Goal: Information Seeking & Learning: Check status

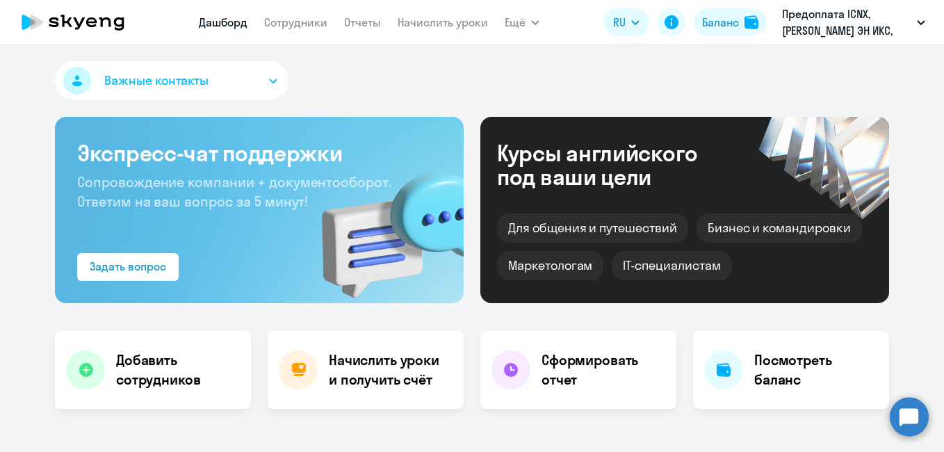
select select "30"
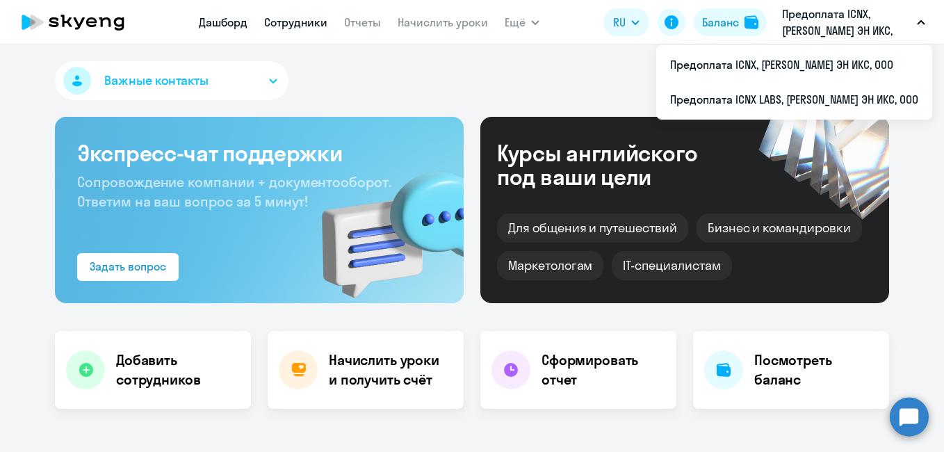
click at [292, 24] on link "Сотрудники" at bounding box center [295, 22] width 63 height 14
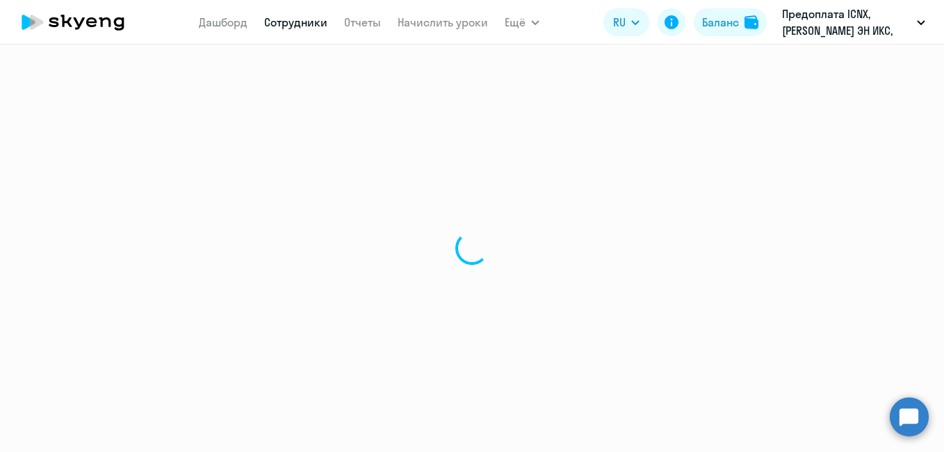
select select "30"
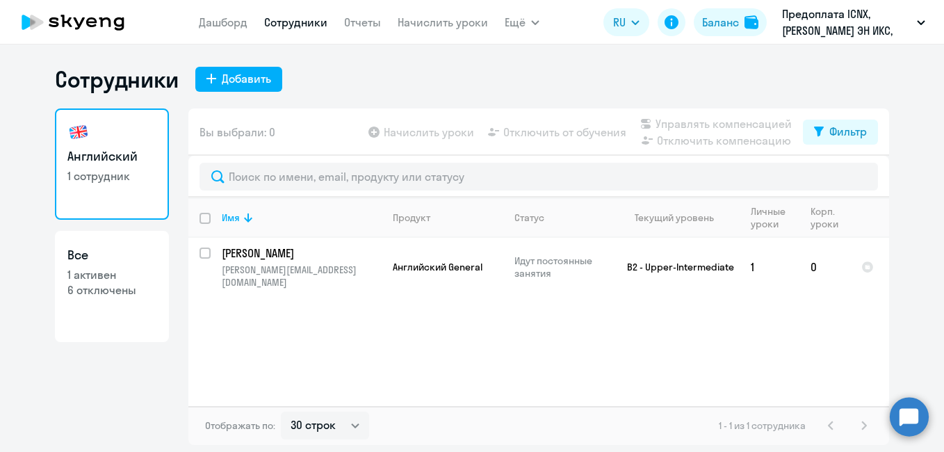
click at [83, 287] on p "6 отключены" at bounding box center [111, 289] width 89 height 15
select select "30"
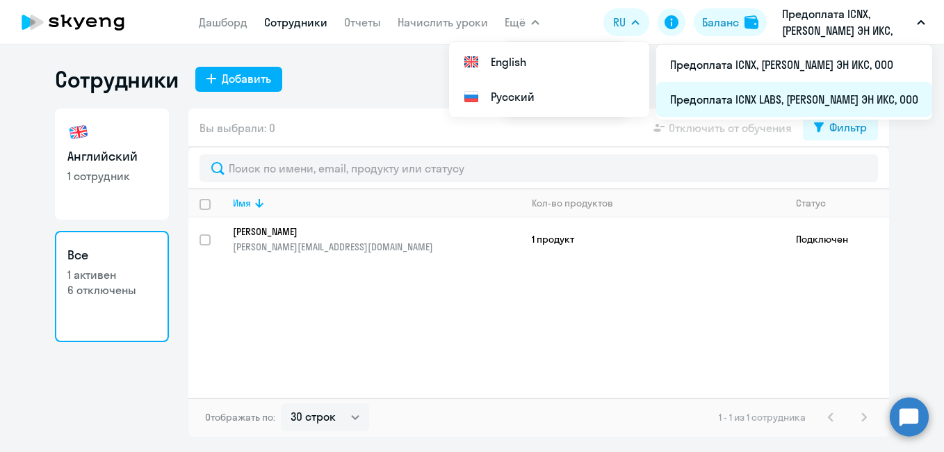
click at [769, 101] on li "Предоплата ICNX LABS, [PERSON_NAME] ЭН ИКС, ООО" at bounding box center [794, 99] width 276 height 35
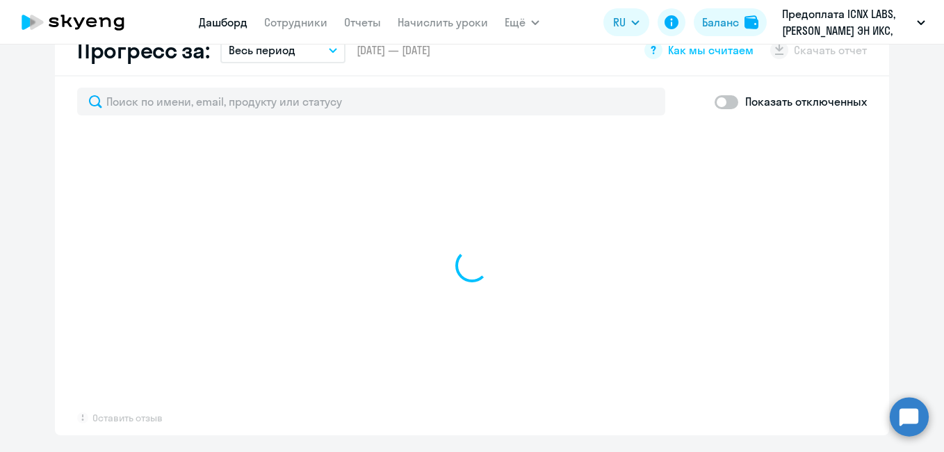
scroll to position [852, 0]
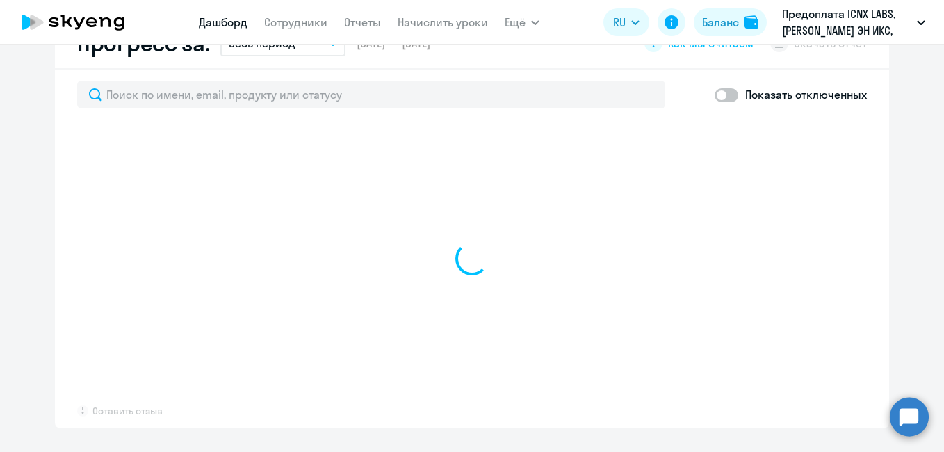
select select "30"
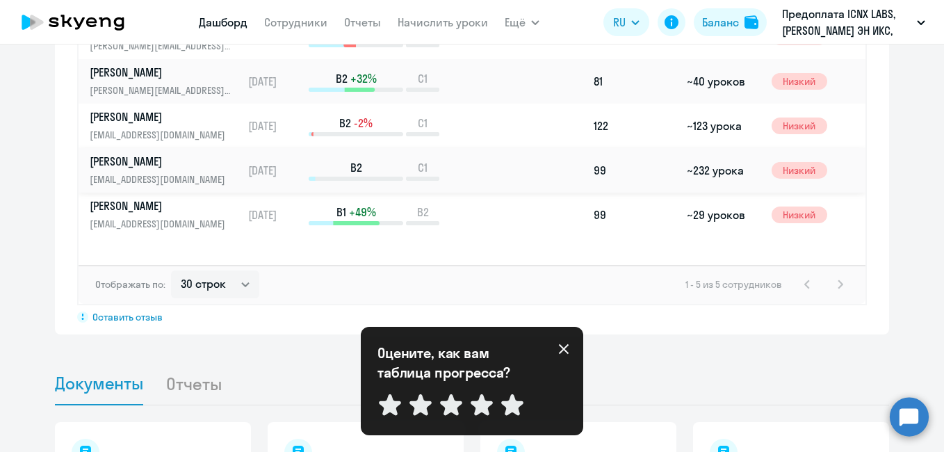
scroll to position [933, 0]
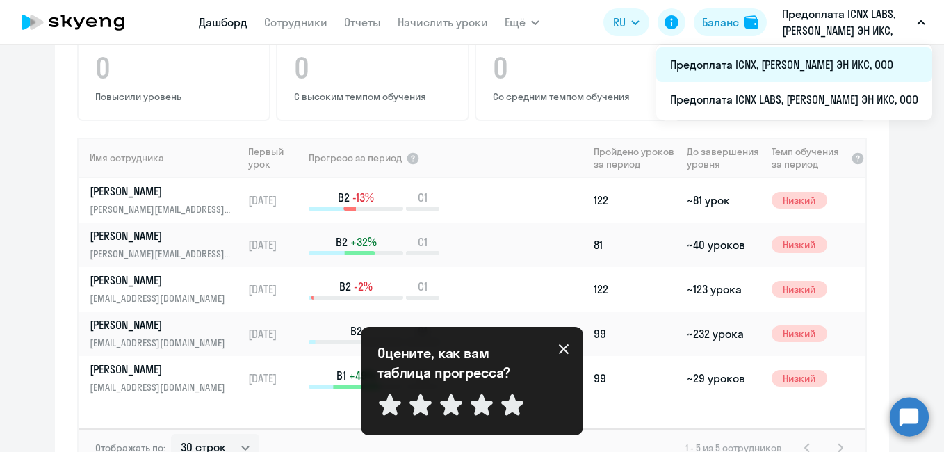
click at [829, 57] on li "Предоплата ICNX, АЙ СИ ЭН ИКС, ООО" at bounding box center [794, 64] width 276 height 35
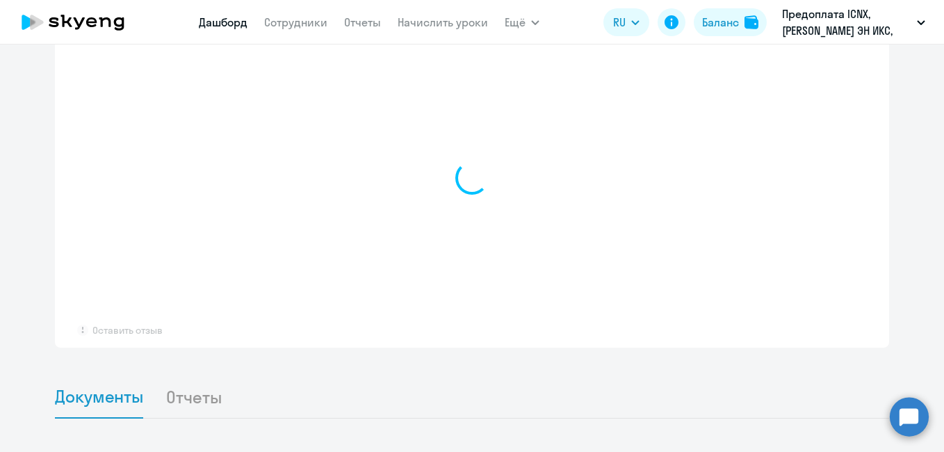
scroll to position [933, 0]
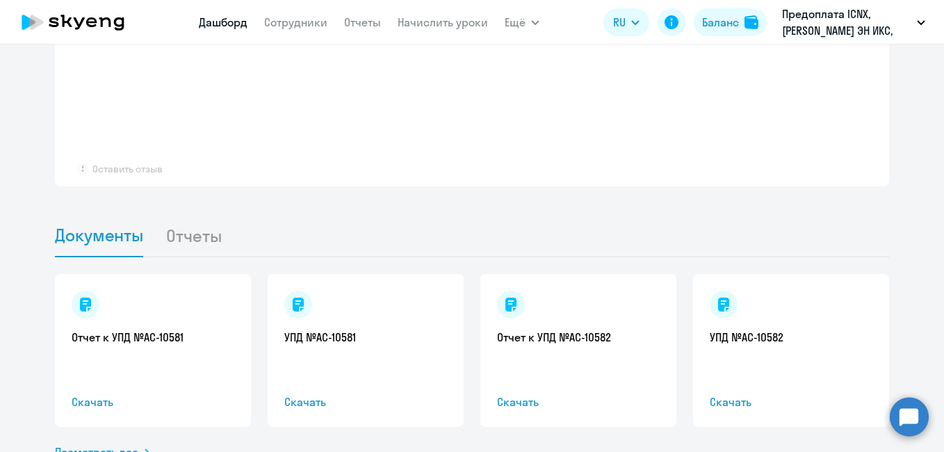
select select "30"
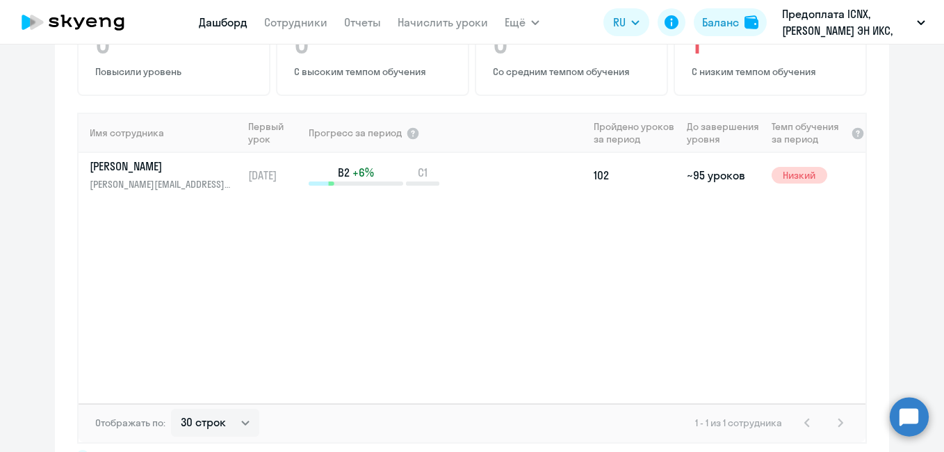
scroll to position [957, 0]
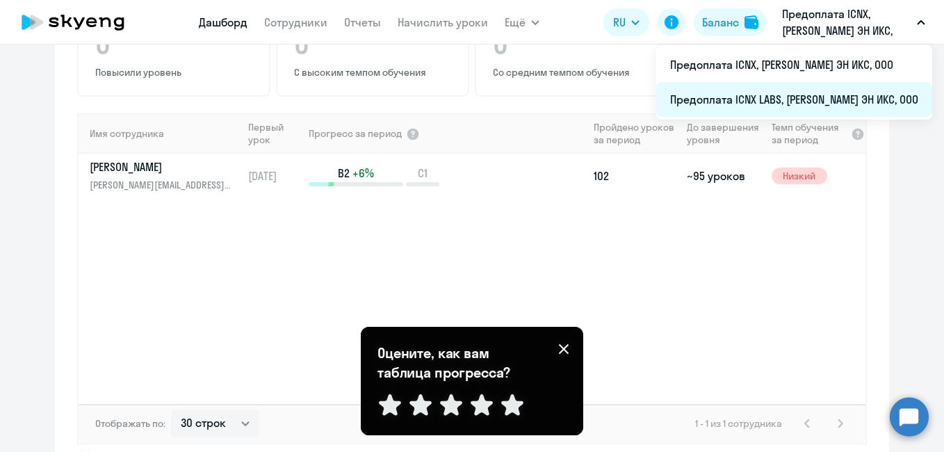
click at [801, 97] on li "Предоплата ICNX LABS, [PERSON_NAME] ЭН ИКС, ООО" at bounding box center [794, 99] width 276 height 35
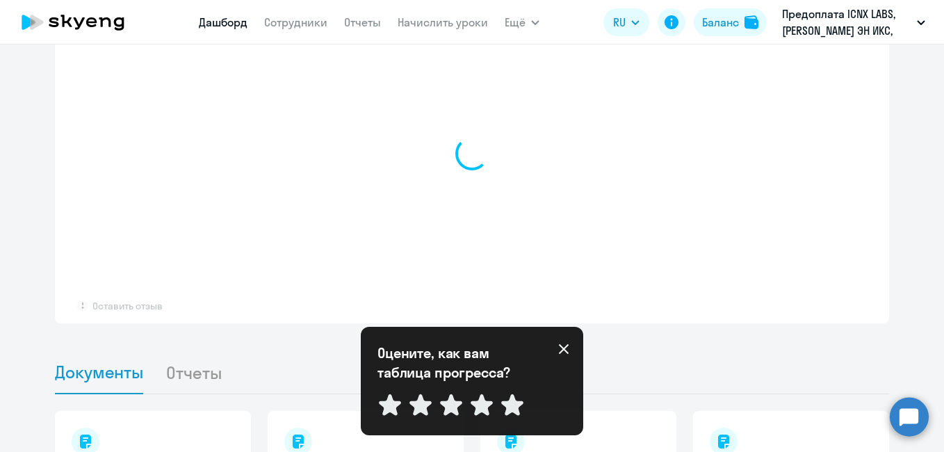
scroll to position [807, 0]
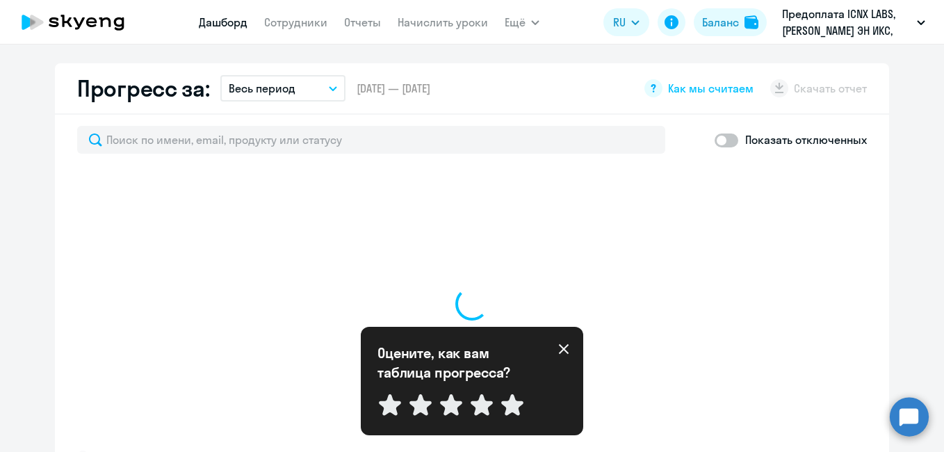
select select "30"
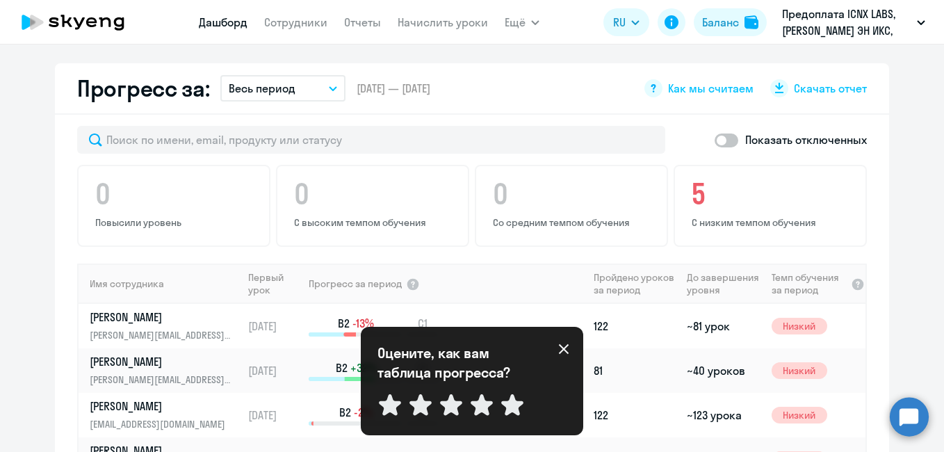
scroll to position [957, 0]
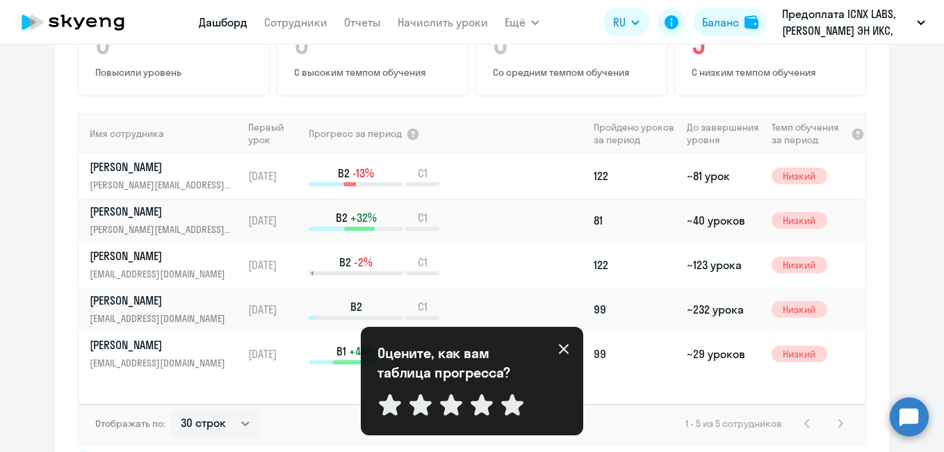
click at [136, 159] on p "[PERSON_NAME]" at bounding box center [161, 166] width 143 height 15
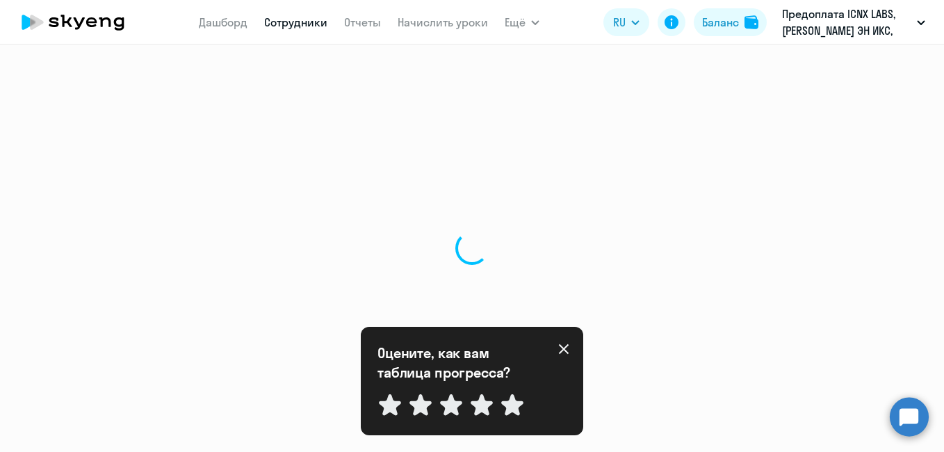
select select "english"
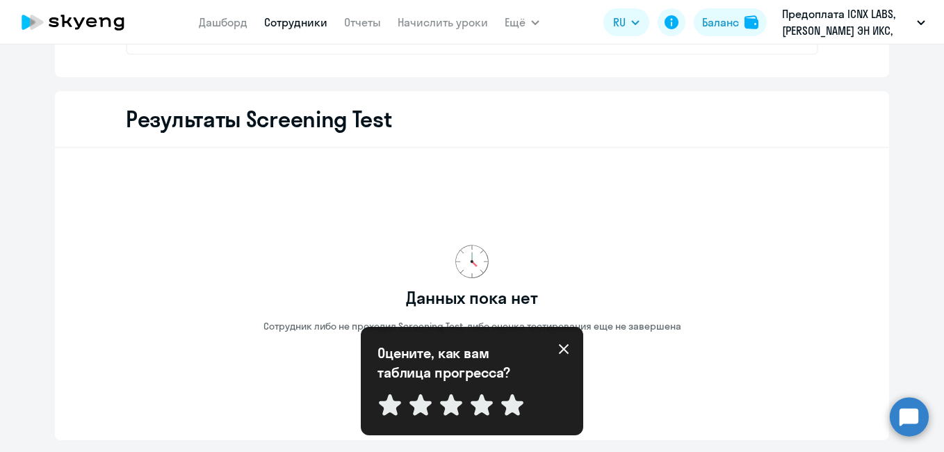
scroll to position [2362, 0]
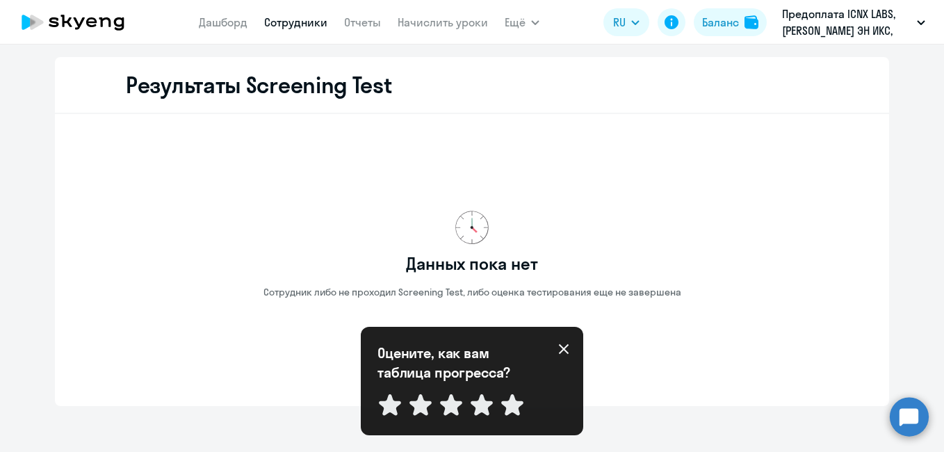
click at [563, 350] on icon at bounding box center [564, 349] width 10 height 10
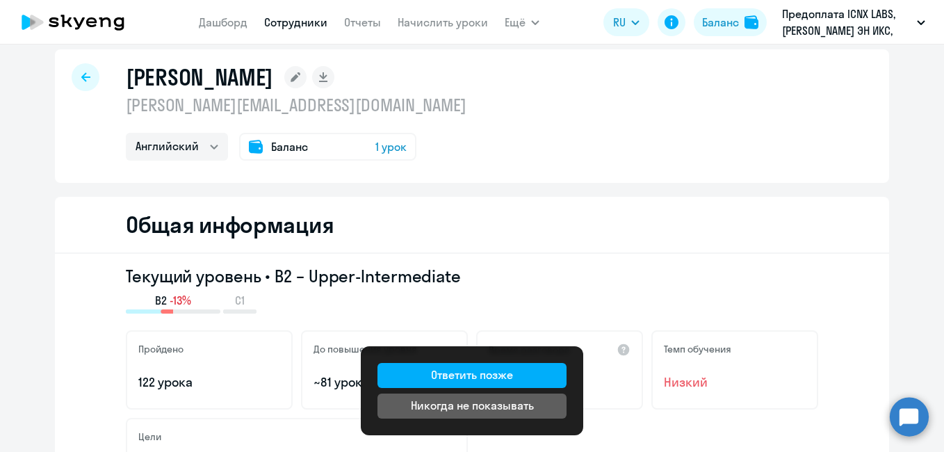
scroll to position [0, 0]
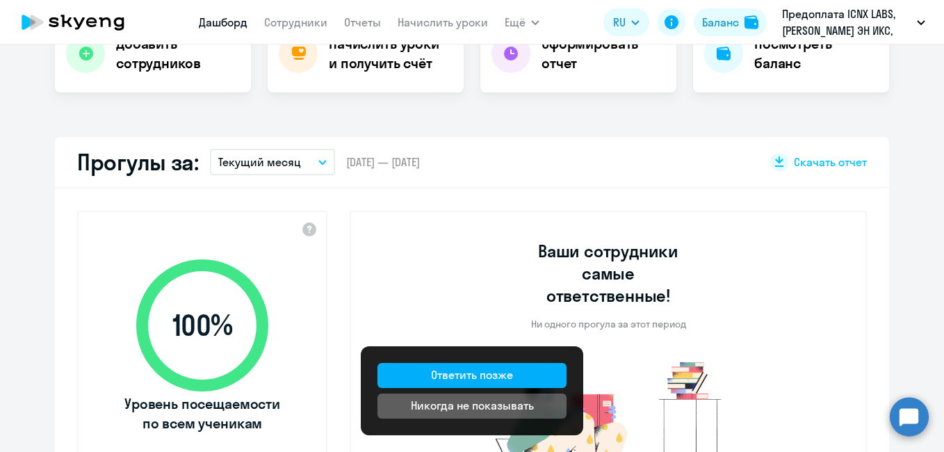
select select "30"
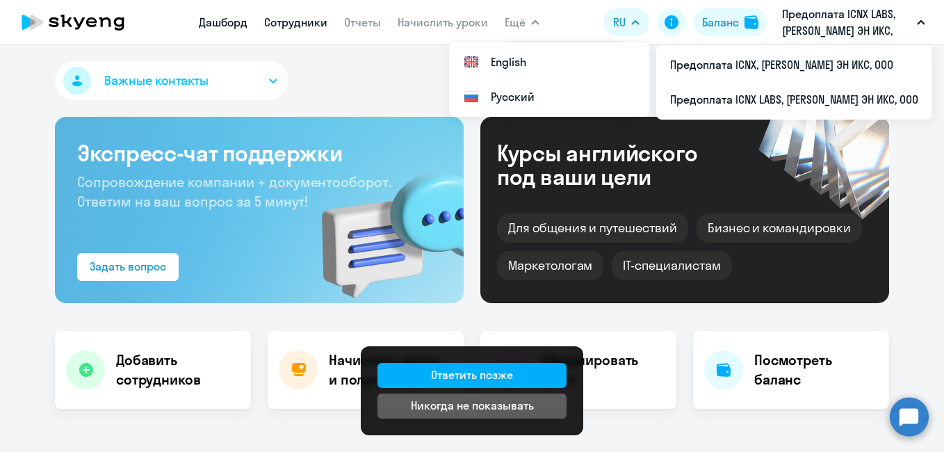
click at [300, 17] on link "Сотрудники" at bounding box center [295, 22] width 63 height 14
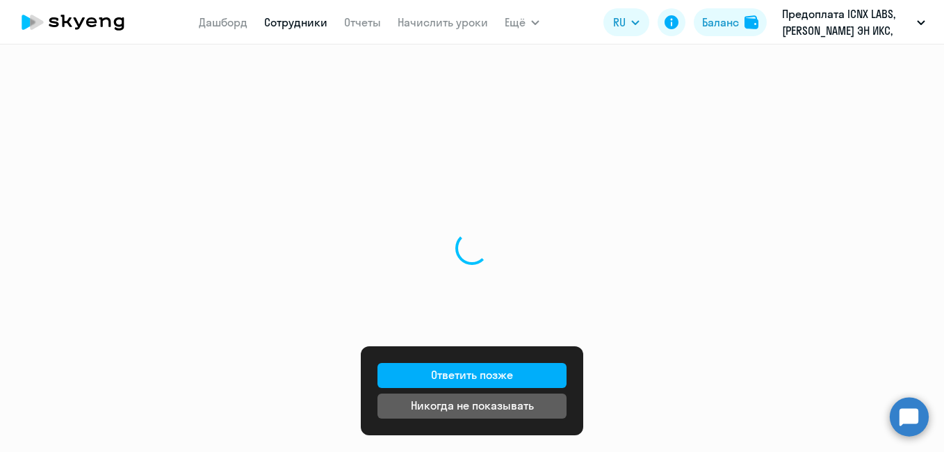
select select "30"
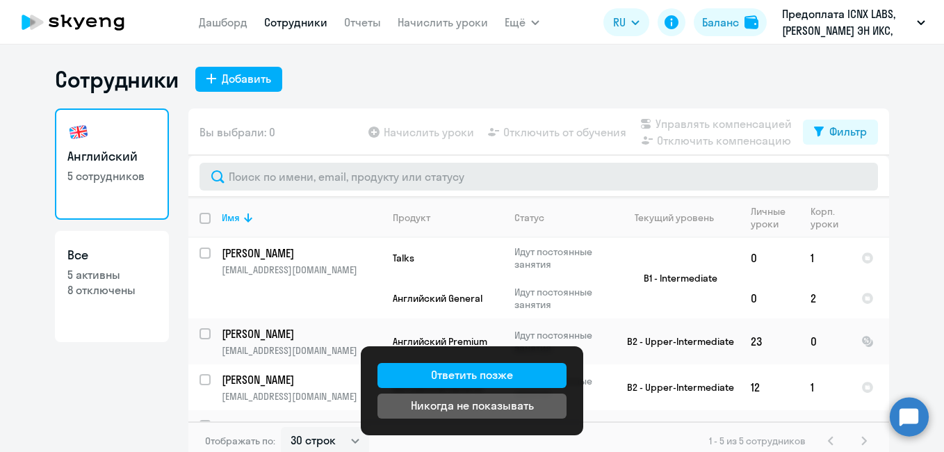
scroll to position [8, 0]
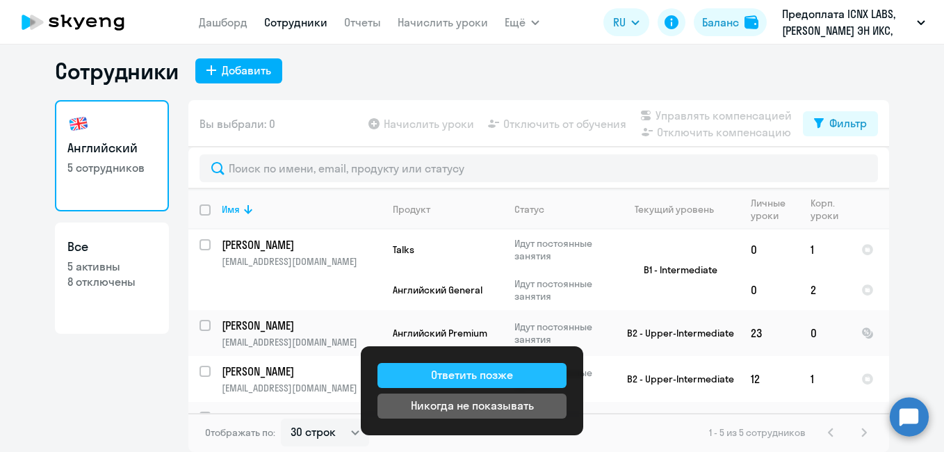
click at [501, 374] on div "Ответить позже" at bounding box center [472, 374] width 82 height 17
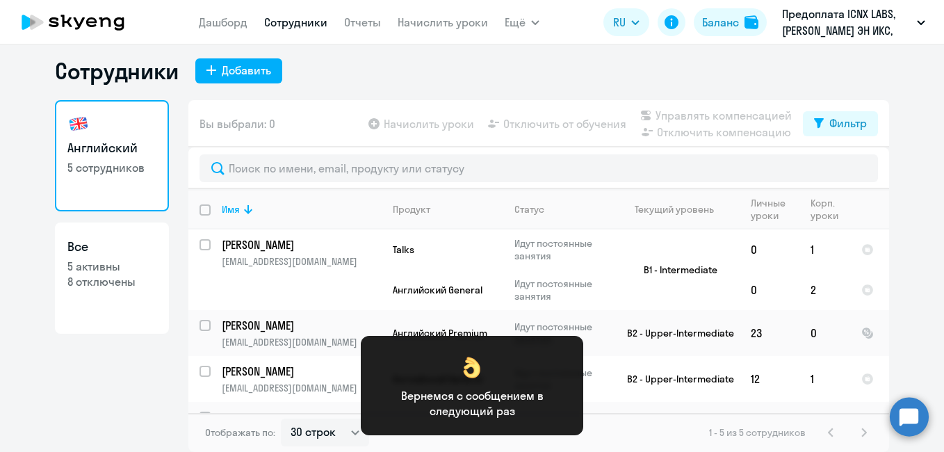
click at [626, 423] on div "Отображать по: 30 строк 50 строк 100 строк 1 - 5 из 5 сотрудников" at bounding box center [538, 432] width 701 height 39
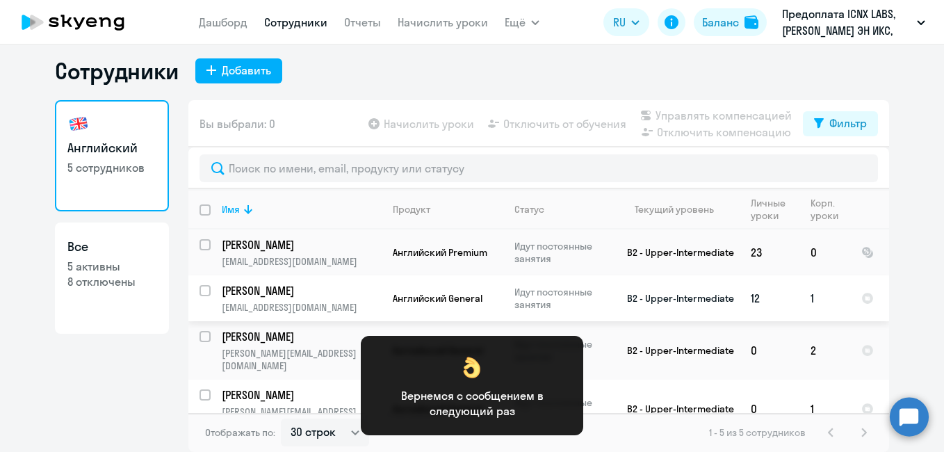
scroll to position [80, 0]
click at [761, 213] on div "Личные уроки" at bounding box center [775, 209] width 48 height 25
click at [90, 264] on p "5 активны" at bounding box center [111, 266] width 89 height 15
select select "30"
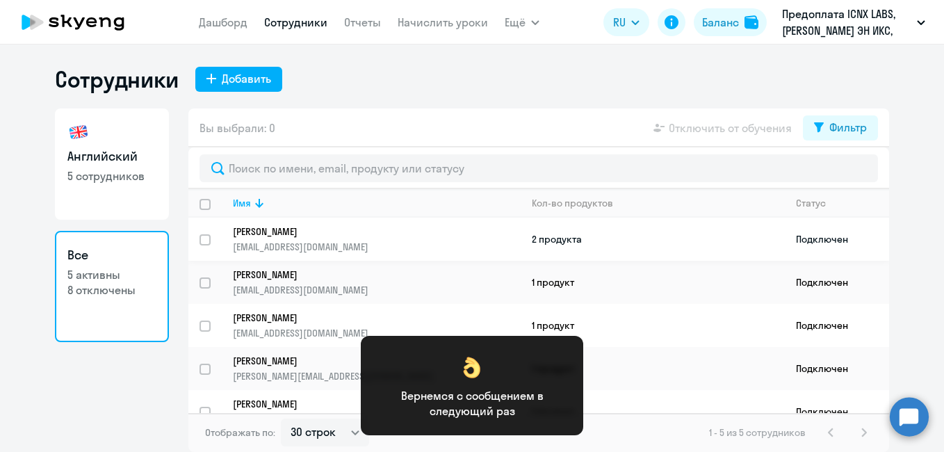
scroll to position [20, 0]
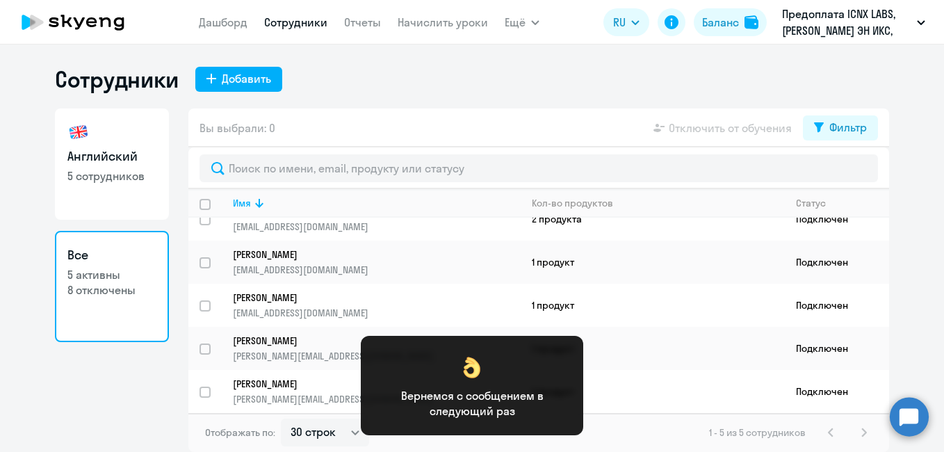
click at [475, 406] on p "Вернемся с сообщением в следующий раз" at bounding box center [471, 403] width 189 height 31
click at [451, 373] on div "Вернемся с сообщением в следующий раз" at bounding box center [471, 385] width 189 height 66
click at [566, 343] on div "Вернемся с сообщением в следующий раз" at bounding box center [472, 385] width 222 height 99
click at [570, 352] on div "Вернемся с сообщением в следующий раз" at bounding box center [472, 385] width 222 height 99
click at [365, 345] on div "Вернемся с сообщением в следующий раз" at bounding box center [472, 385] width 222 height 99
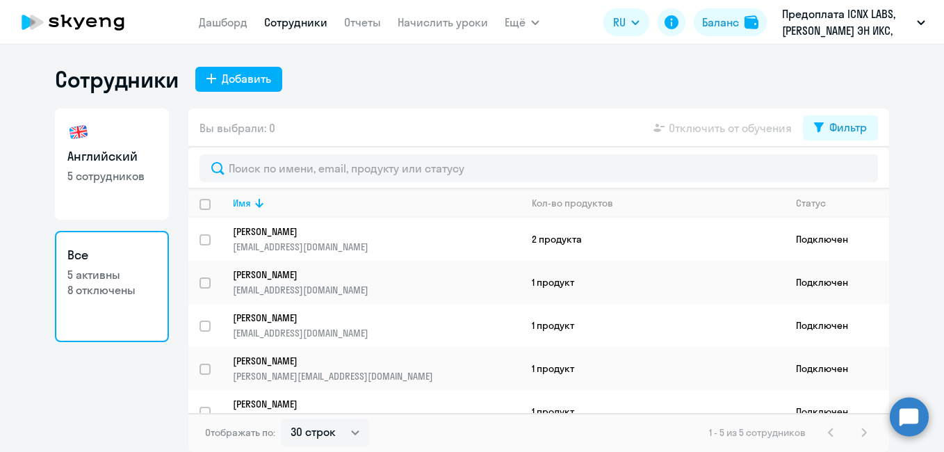
select select "30"
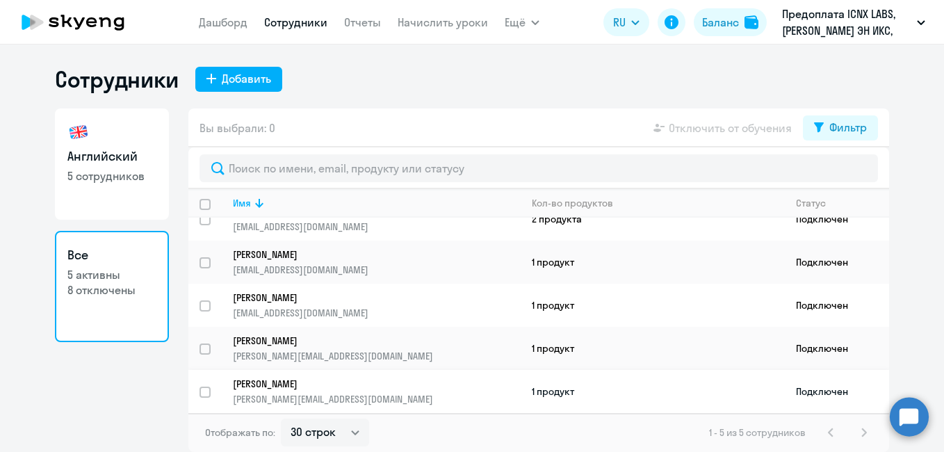
click at [544, 393] on td "1 продукт" at bounding box center [653, 391] width 264 height 43
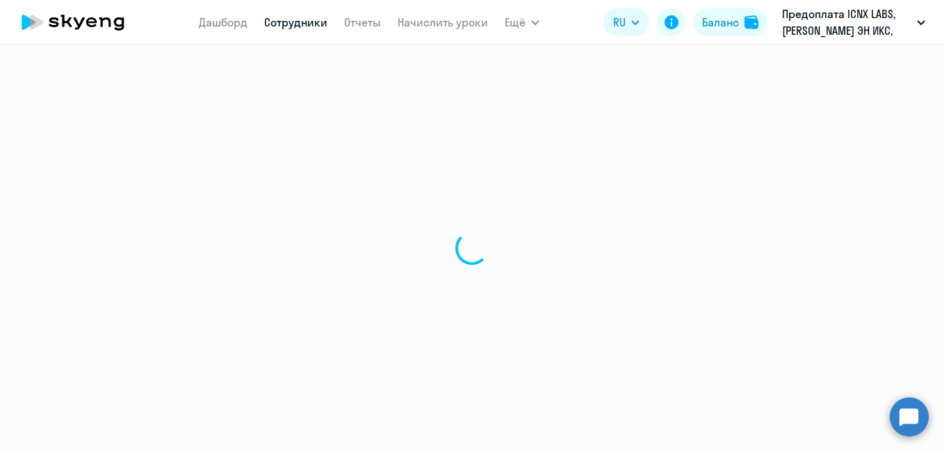
select select "english"
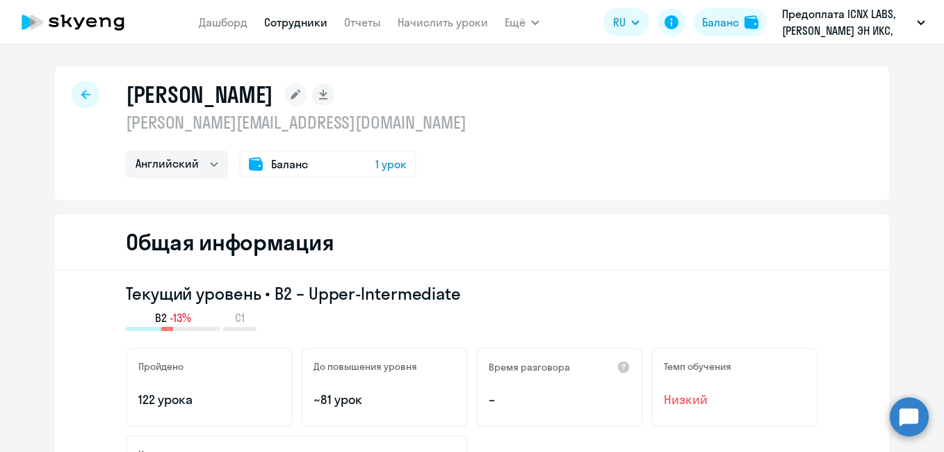
click at [395, 167] on span "1 урок" at bounding box center [390, 164] width 31 height 17
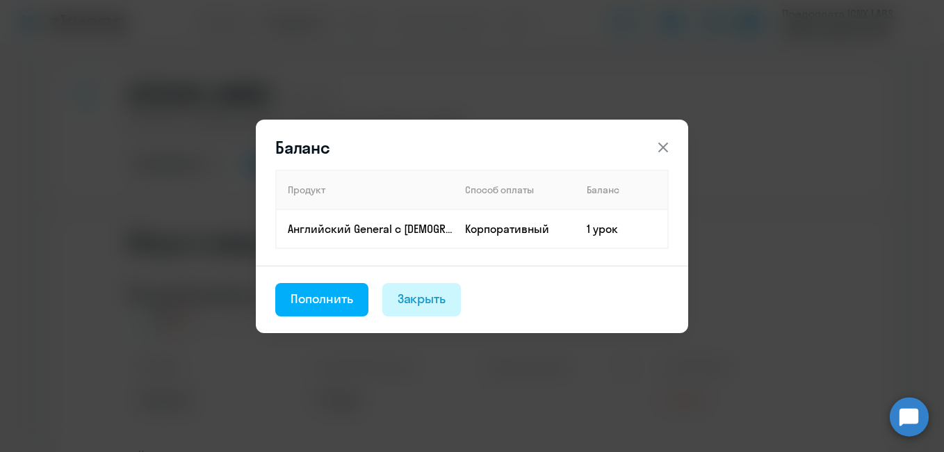
click at [431, 296] on div "Закрыть" at bounding box center [422, 299] width 49 height 18
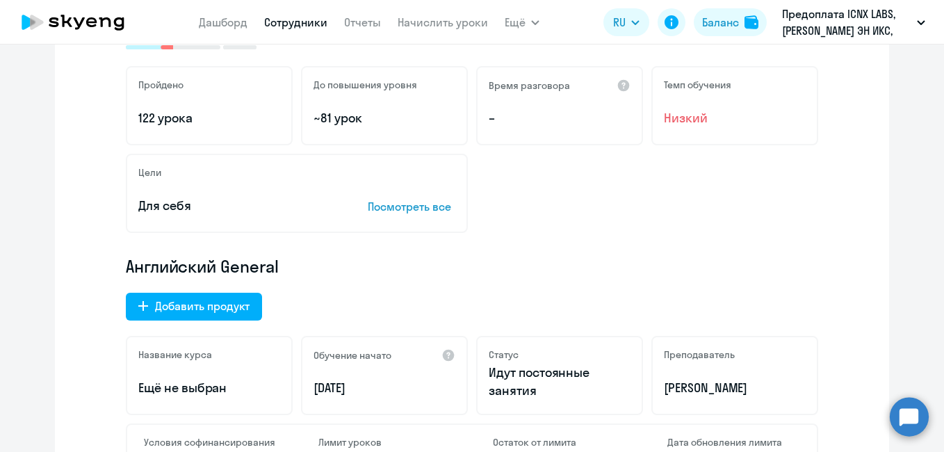
scroll to position [284, 0]
